Goal: Information Seeking & Learning: Learn about a topic

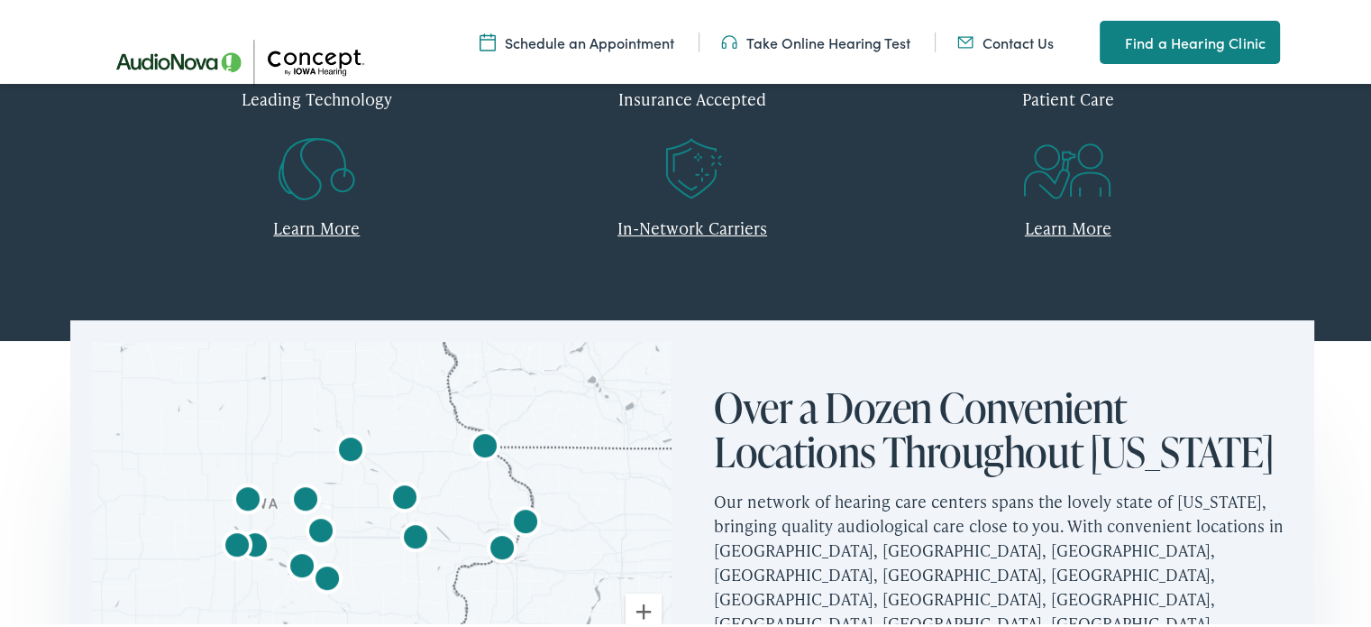
scroll to position [864, 0]
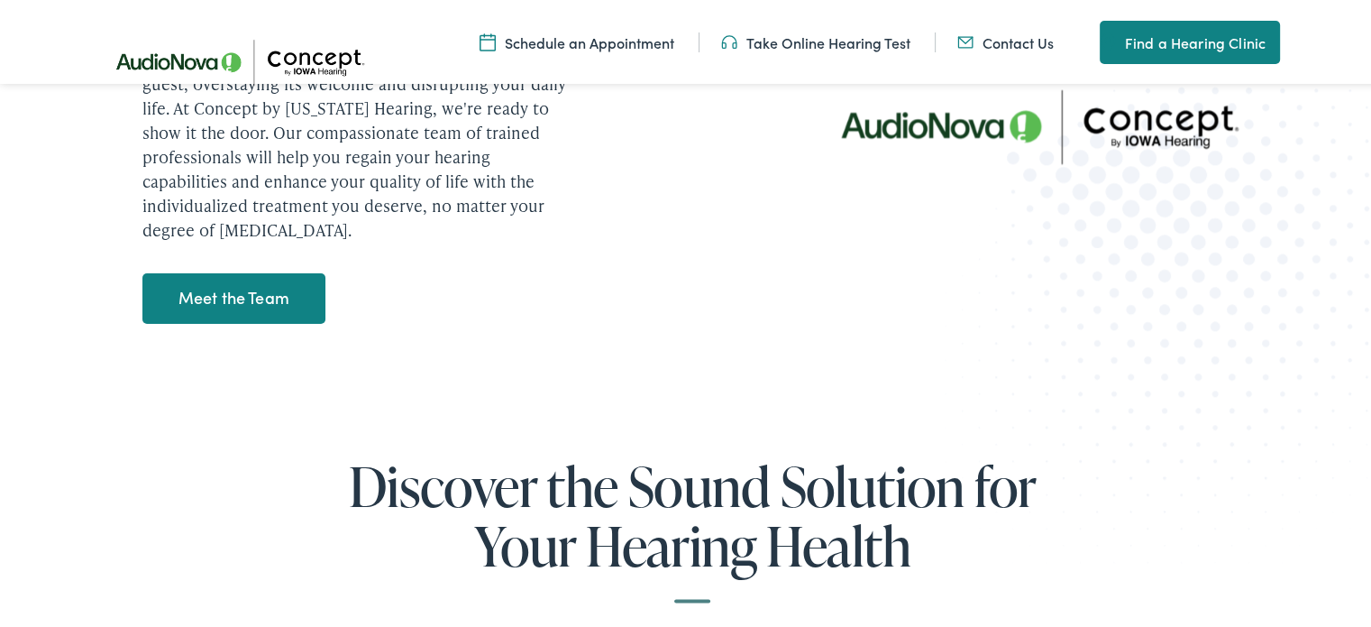
click at [1286, 166] on img at bounding box center [1198, 292] width 536 height 552
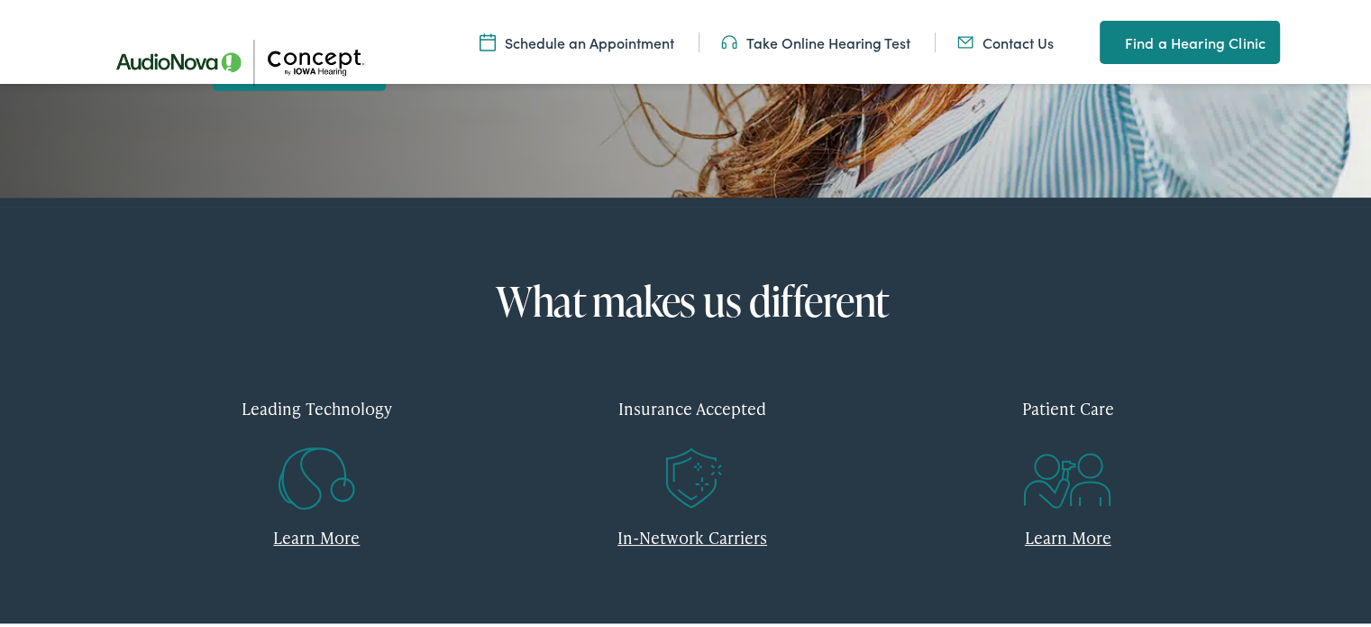
scroll to position [542, 0]
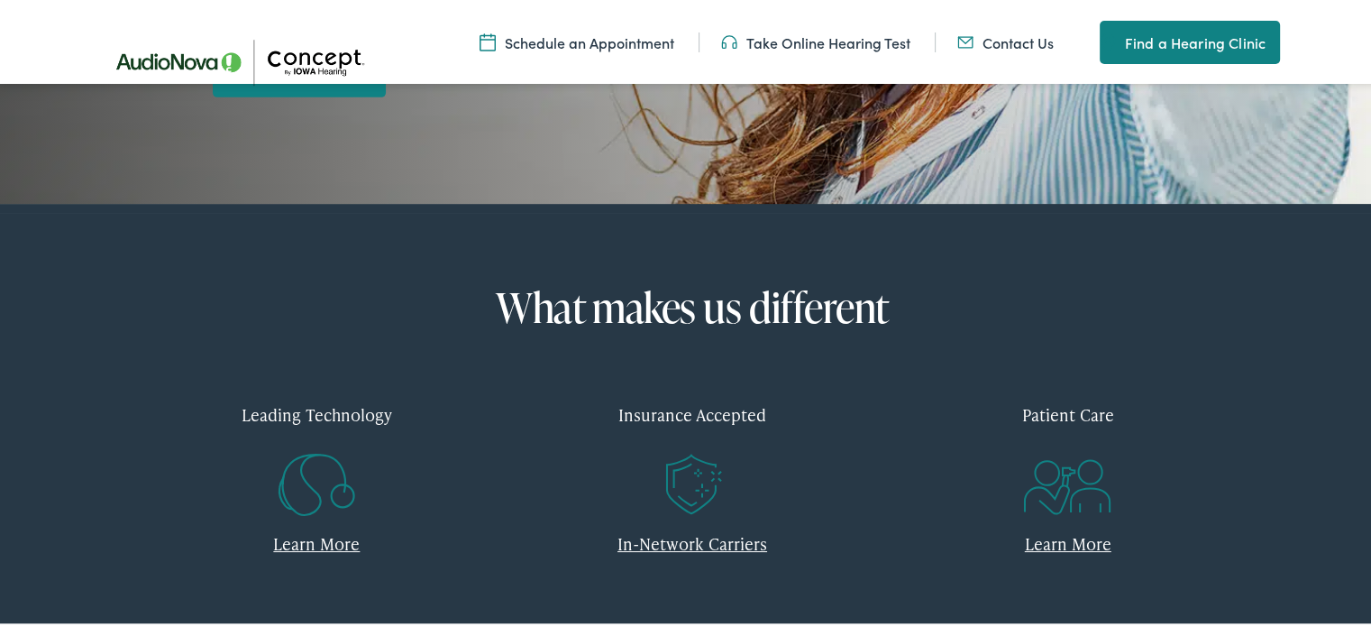
click at [699, 545] on link "In-Network Carriers" at bounding box center [693, 540] width 150 height 23
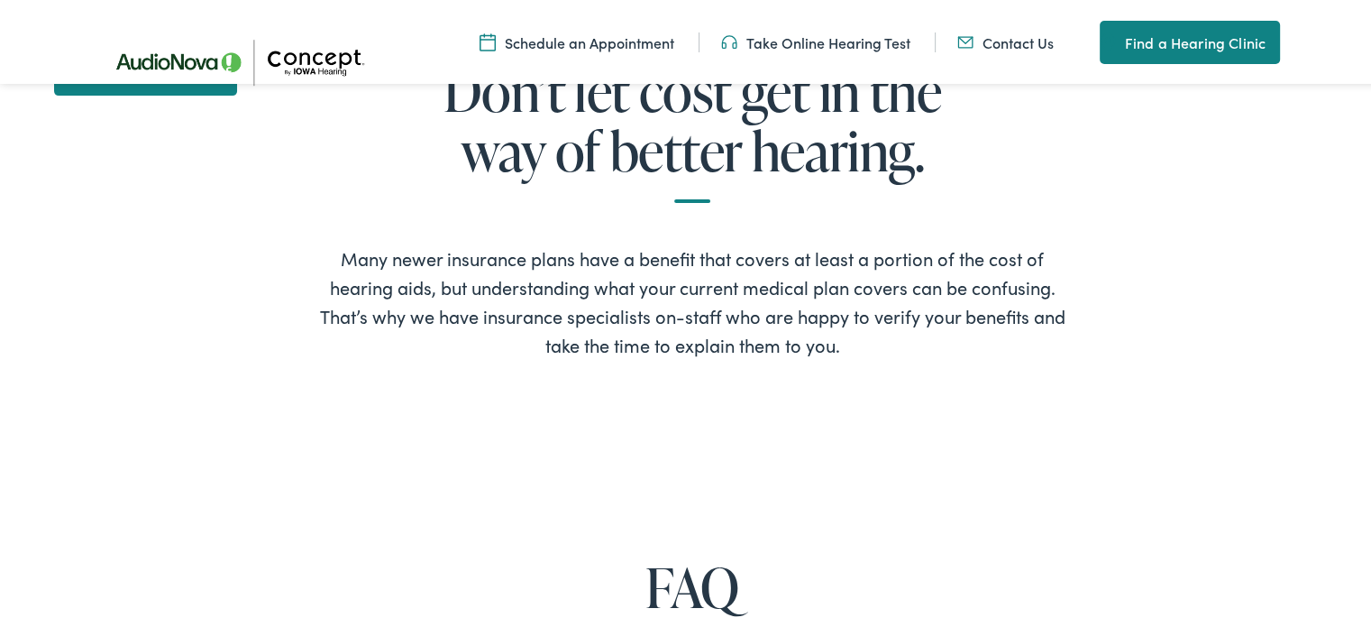
scroll to position [734, 0]
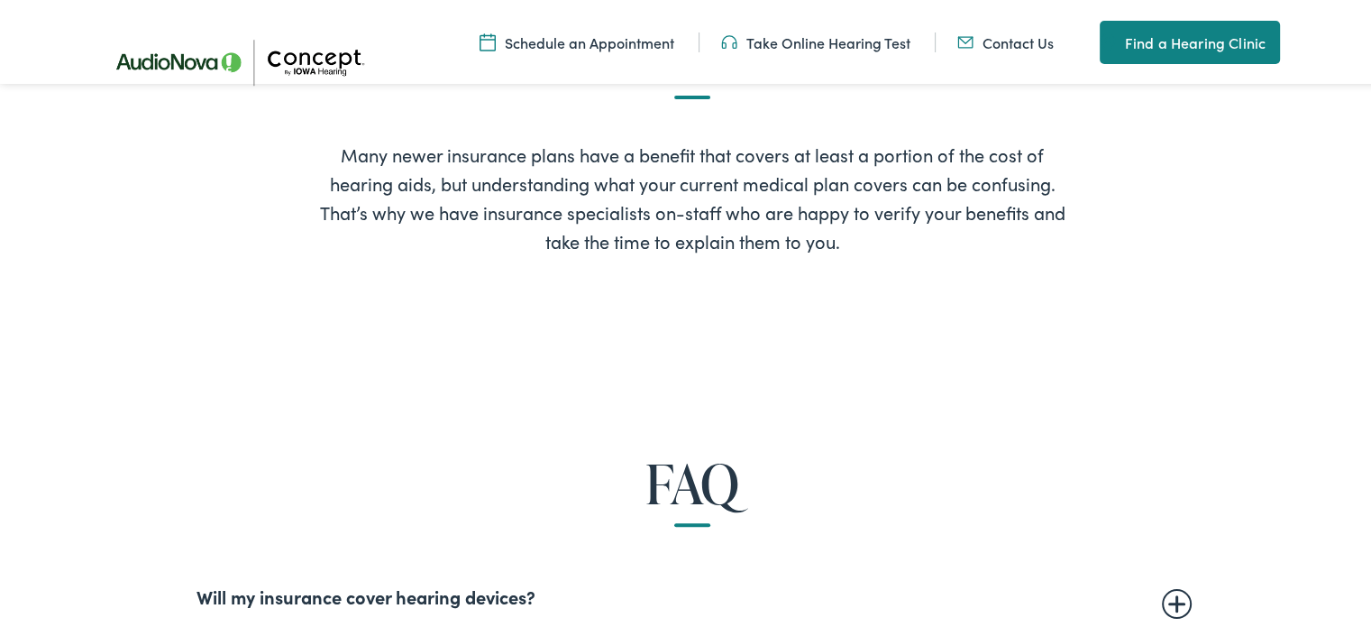
click at [930, 615] on details "Will my insurance cover hearing devices? More and more often private insurance …" at bounding box center [693, 593] width 992 height 59
